Goal: Task Accomplishment & Management: Manage account settings

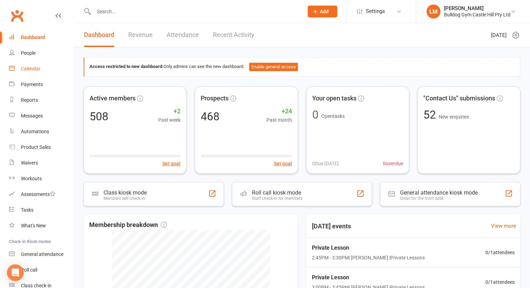
click at [32, 70] on div "Calendar" at bounding box center [31, 69] width 20 height 6
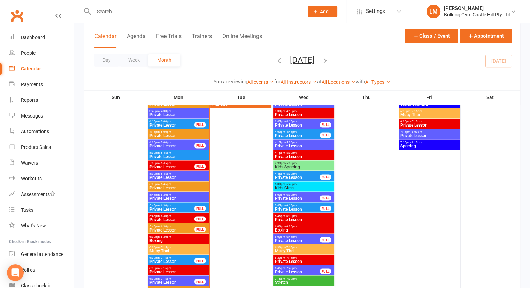
scroll to position [1120, 0]
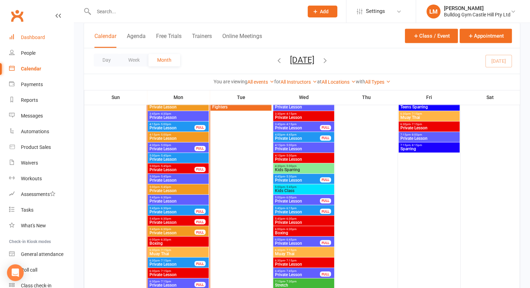
click at [33, 36] on div "Dashboard" at bounding box center [33, 37] width 24 height 6
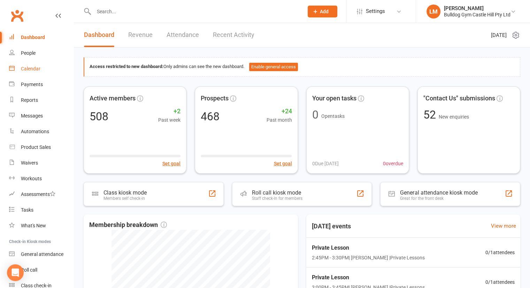
click at [29, 71] on div "Calendar" at bounding box center [31, 69] width 20 height 6
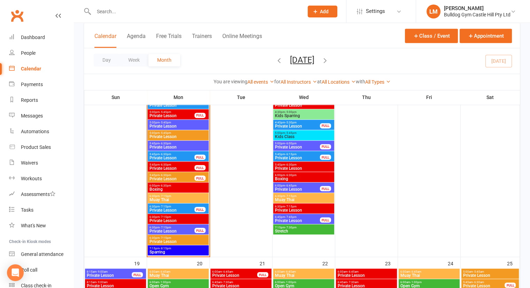
scroll to position [1172, 0]
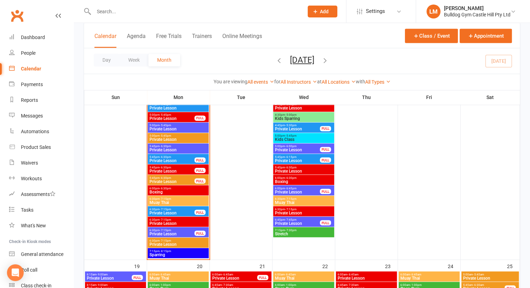
click at [155, 128] on span "Private Lesson" at bounding box center [178, 129] width 58 height 4
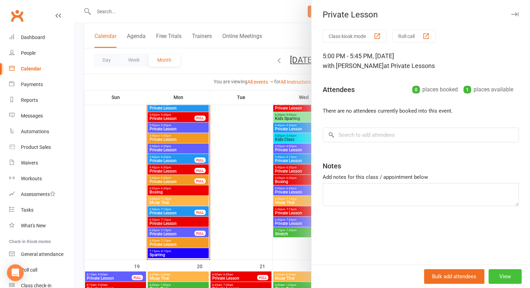
click at [501, 270] on button "View" at bounding box center [504, 276] width 33 height 15
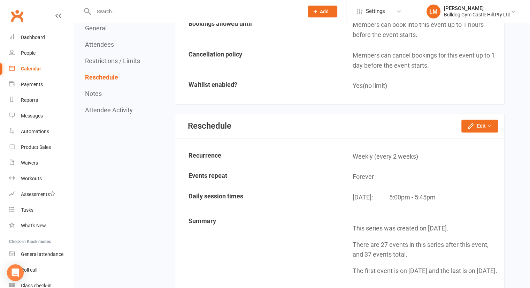
scroll to position [663, 0]
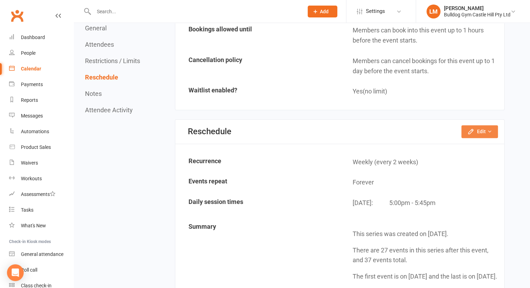
click at [475, 125] on button "Edit" at bounding box center [479, 131] width 37 height 13
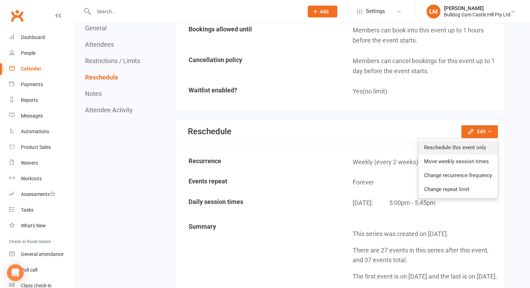
click at [444, 140] on link "Reschedule this event only" at bounding box center [457, 147] width 79 height 14
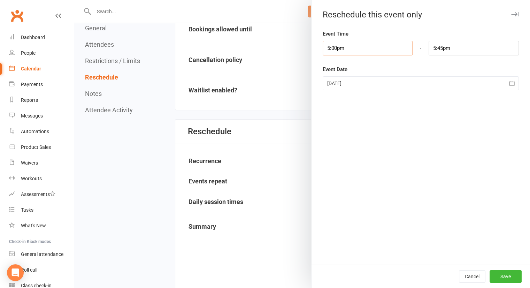
click at [357, 51] on input "5:00pm" at bounding box center [368, 48] width 90 height 15
type input "6:30pm"
type input "7:15pm"
click at [335, 103] on li "6:30pm" at bounding box center [339, 106] width 33 height 10
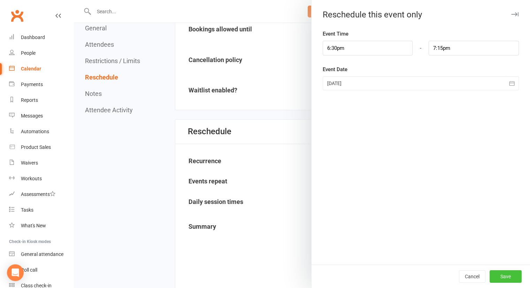
click at [507, 275] on button "Save" at bounding box center [505, 276] width 32 height 13
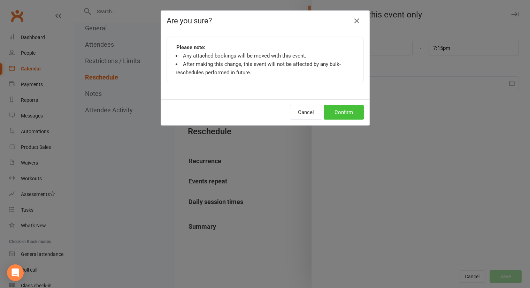
click at [347, 110] on button "Confirm" at bounding box center [344, 112] width 40 height 15
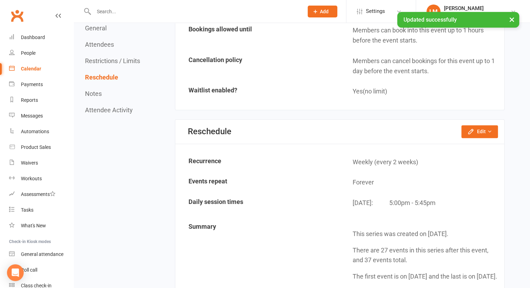
click at [21, 69] on div "Calendar" at bounding box center [31, 69] width 20 height 6
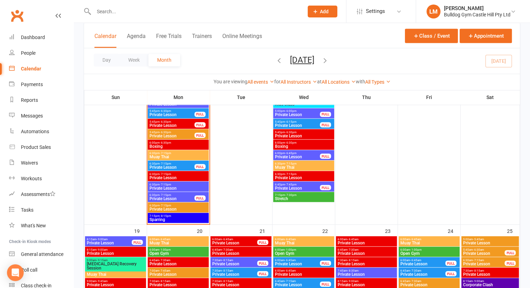
scroll to position [1192, 0]
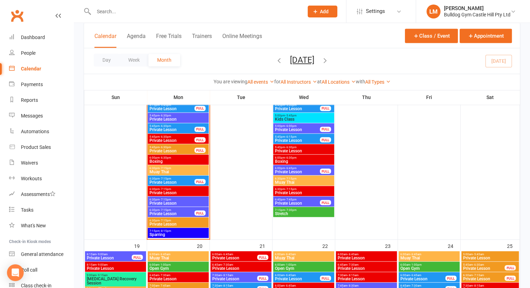
click at [174, 213] on span "Private Lesson" at bounding box center [172, 213] width 46 height 4
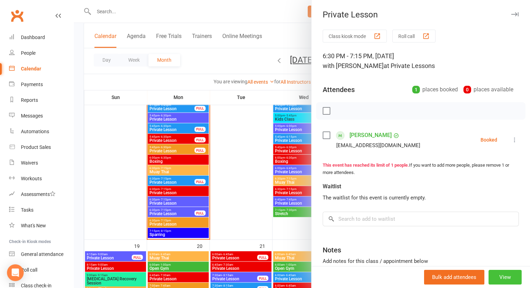
click at [492, 274] on button "View" at bounding box center [504, 277] width 33 height 15
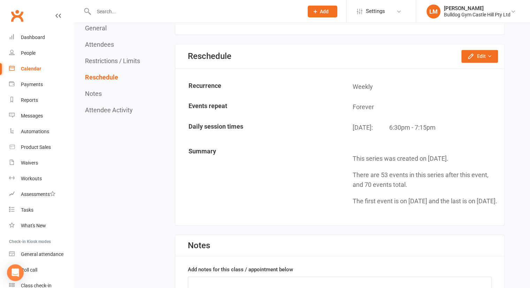
scroll to position [722, 0]
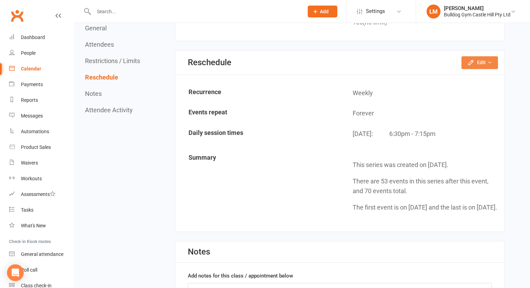
click at [473, 61] on icon "button" at bounding box center [470, 62] width 7 height 7
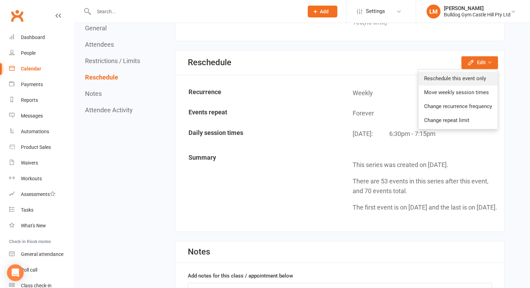
click at [428, 73] on link "Reschedule this event only" at bounding box center [457, 78] width 79 height 14
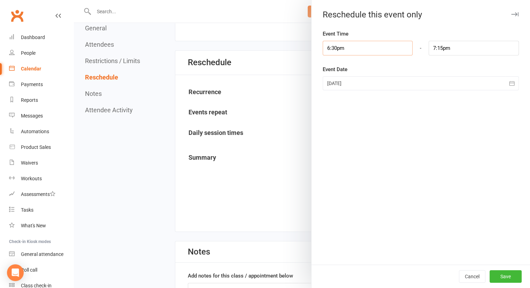
click at [355, 50] on input "6:30pm" at bounding box center [368, 48] width 90 height 15
type input "5:00pm"
type input "5:45pm"
click at [336, 62] on li "5:00pm" at bounding box center [339, 64] width 33 height 10
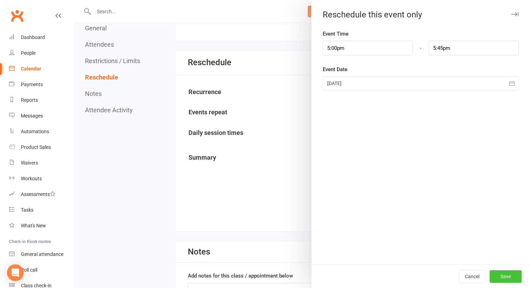
click at [496, 277] on button "Save" at bounding box center [505, 276] width 32 height 13
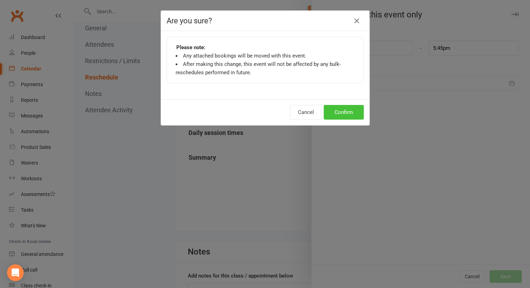
click at [339, 112] on button "Confirm" at bounding box center [344, 112] width 40 height 15
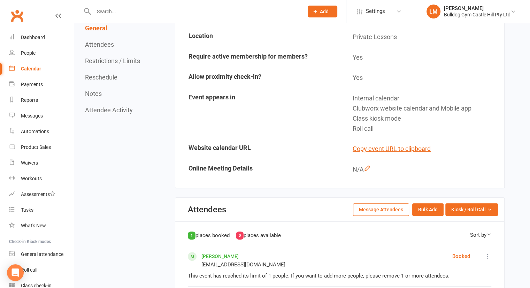
scroll to position [0, 0]
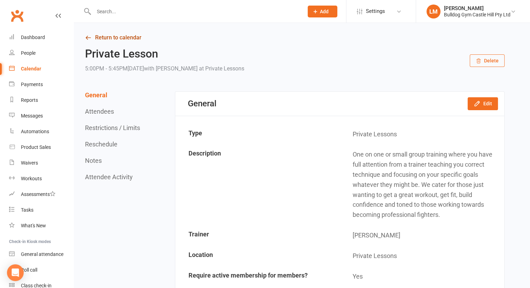
click at [101, 38] on link "Return to calendar" at bounding box center [294, 38] width 419 height 10
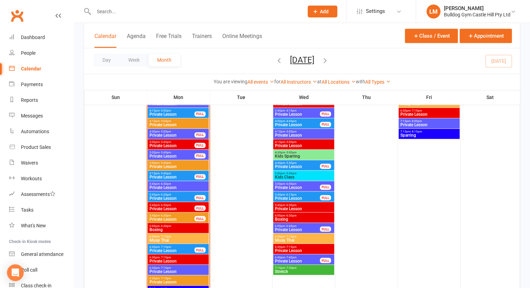
scroll to position [1134, 0]
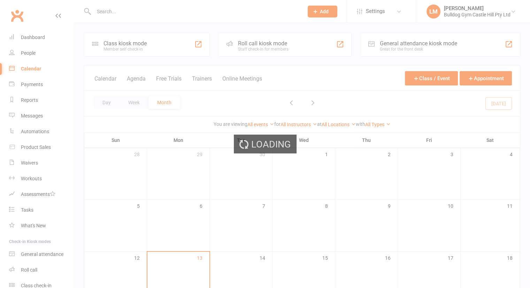
scroll to position [190, 0]
